Goal: Check status: Check status

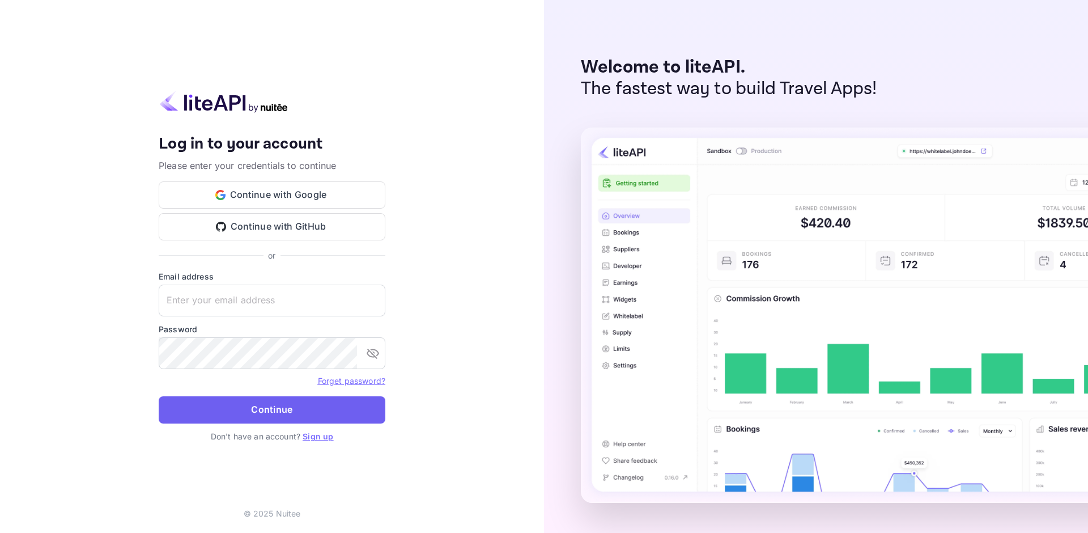
type input "[EMAIL_ADDRESS][DOMAIN_NAME]"
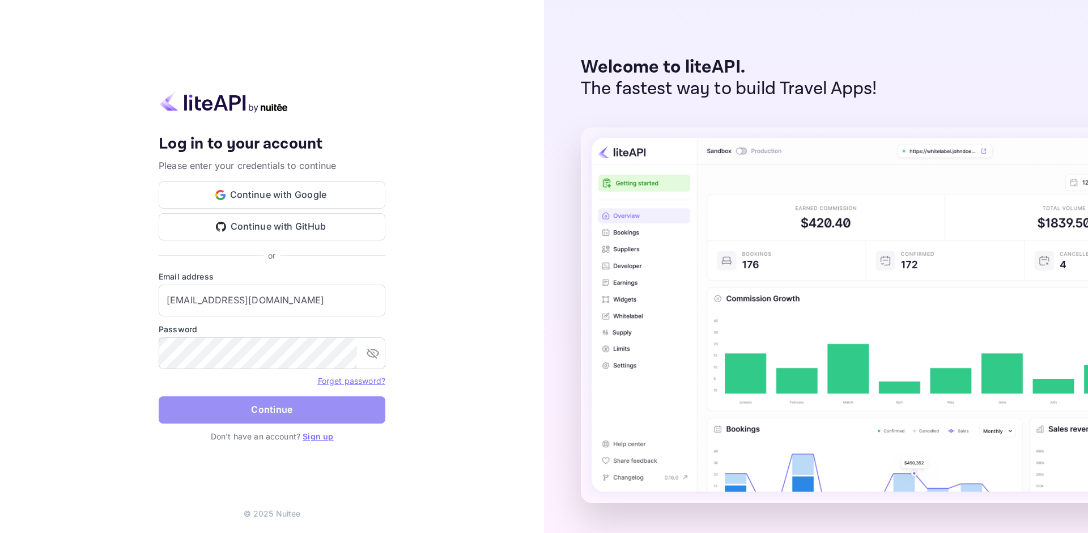
click at [277, 405] on button "Continue" at bounding box center [272, 409] width 227 height 27
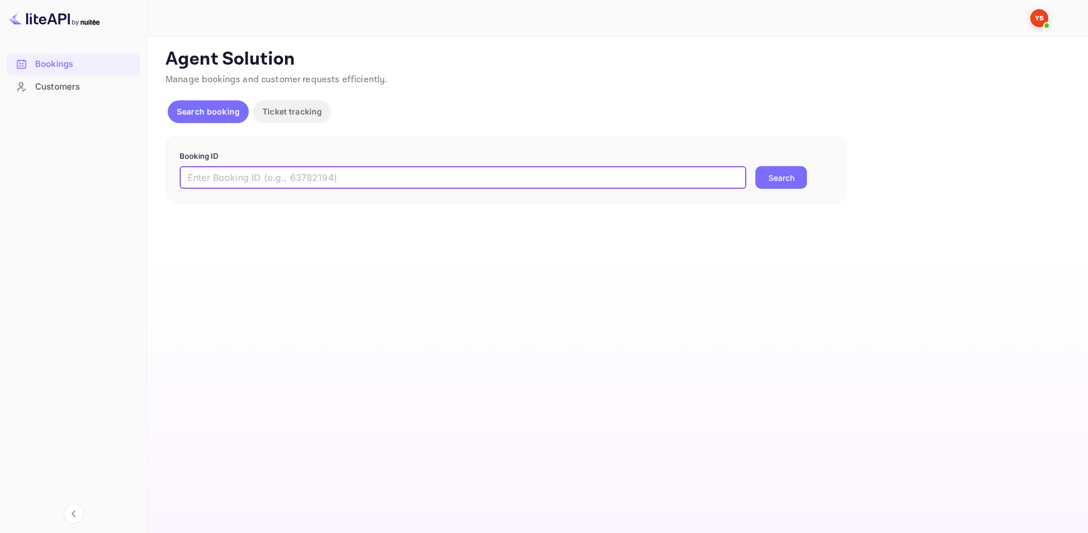
click at [288, 172] on input "text" at bounding box center [463, 177] width 567 height 23
paste input "9597655"
type input "9597655"
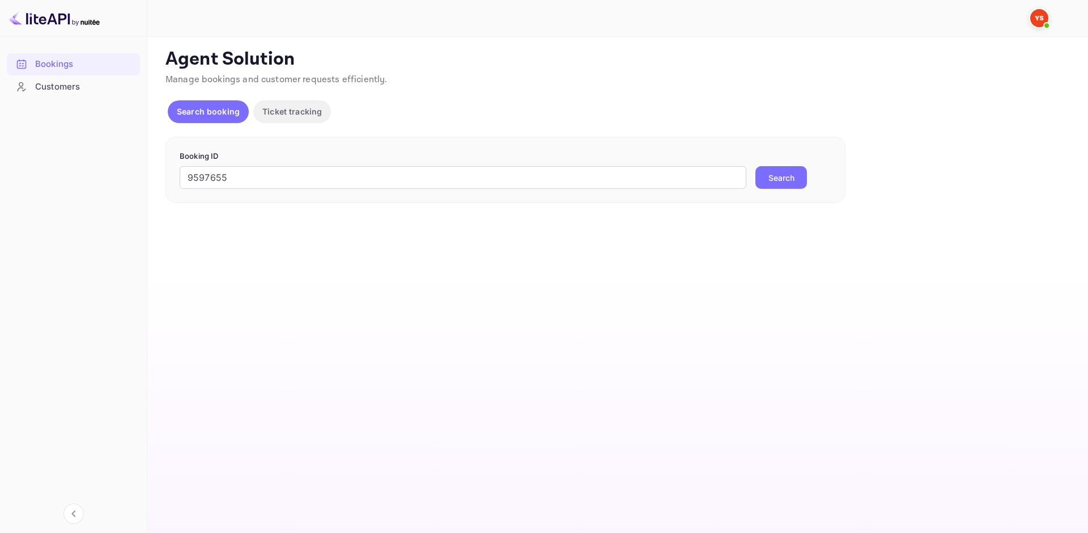
click at [770, 186] on button "Search" at bounding box center [781, 177] width 52 height 23
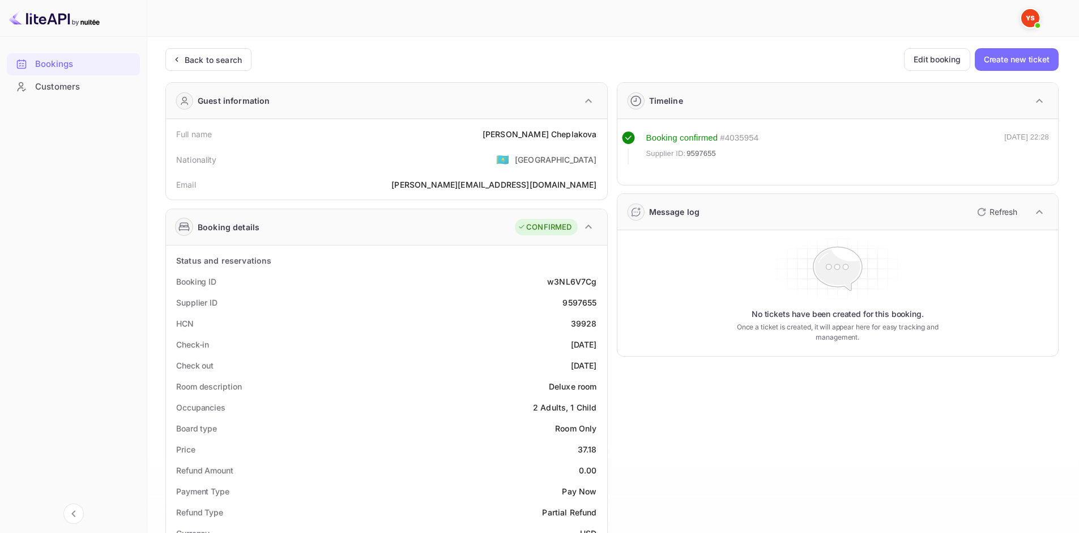
click at [541, 133] on div "[PERSON_NAME]" at bounding box center [540, 134] width 114 height 12
click at [539, 133] on div "[PERSON_NAME]" at bounding box center [540, 134] width 114 height 12
copy div "[PERSON_NAME]"
click at [585, 447] on div "37.18" at bounding box center [587, 449] width 19 height 12
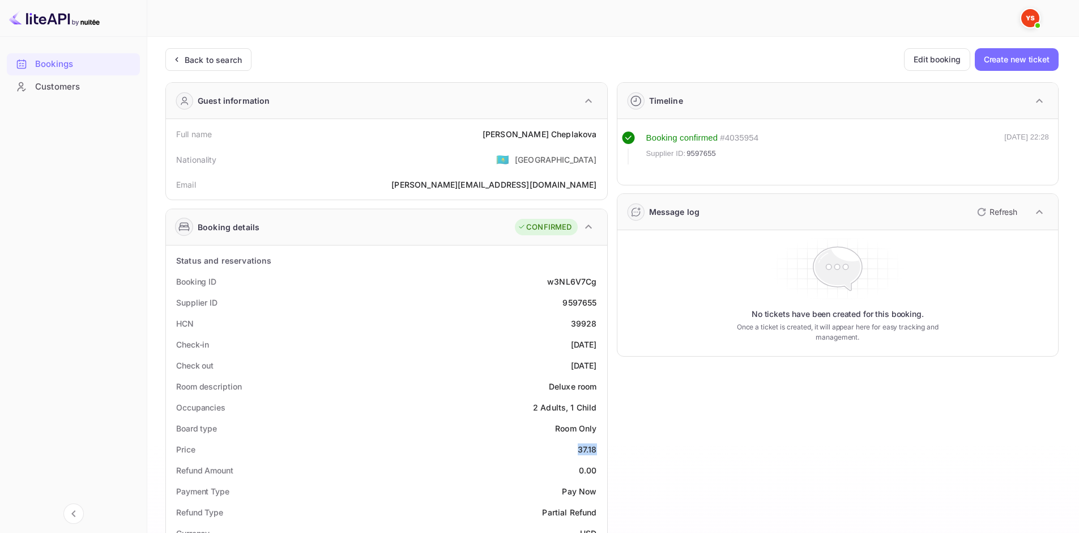
click at [585, 447] on div "37.18" at bounding box center [587, 449] width 19 height 12
copy div "37.18"
